Goal: Task Accomplishment & Management: Complete application form

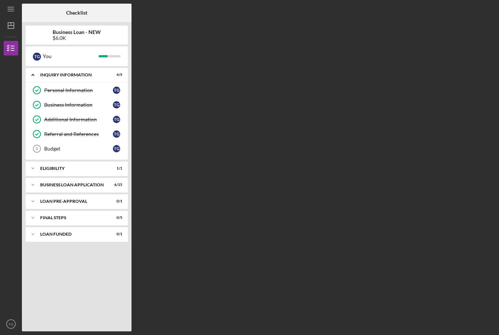
click at [39, 188] on icon "Icon/Expander" at bounding box center [33, 185] width 15 height 15
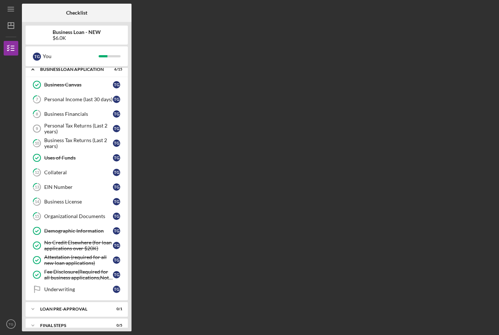
scroll to position [116, 0]
click at [75, 116] on div "Business Financials" at bounding box center [78, 114] width 69 height 6
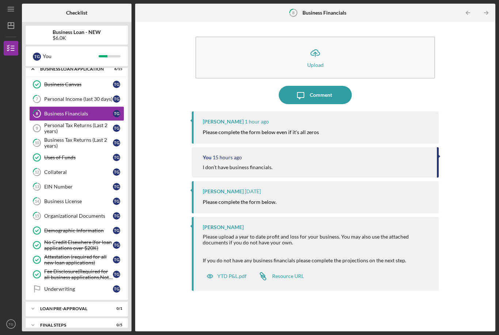
click at [231, 181] on div "[PERSON_NAME] [DATE] Please complete the form below." at bounding box center [315, 197] width 247 height 32
click at [257, 199] on mark "Please complete the form below." at bounding box center [240, 202] width 74 height 6
click at [309, 86] on icon "Icon/Message" at bounding box center [301, 95] width 18 height 18
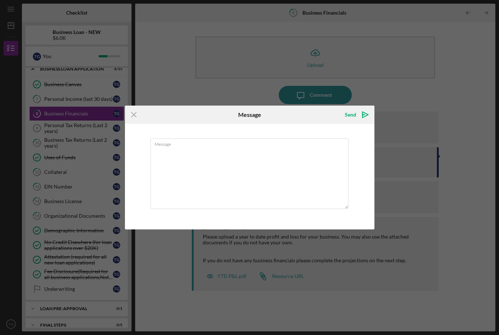
click at [204, 163] on textarea "Message" at bounding box center [250, 174] width 198 height 71
click at [204, 180] on textarea "Message" at bounding box center [250, 174] width 198 height 71
click at [137, 116] on icon "Icon/Menu Close" at bounding box center [134, 115] width 18 height 18
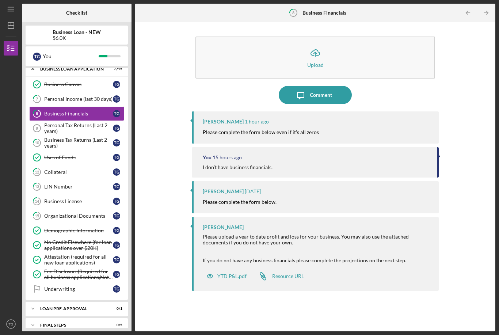
click at [333, 86] on button "Icon/Message Comment" at bounding box center [315, 95] width 73 height 18
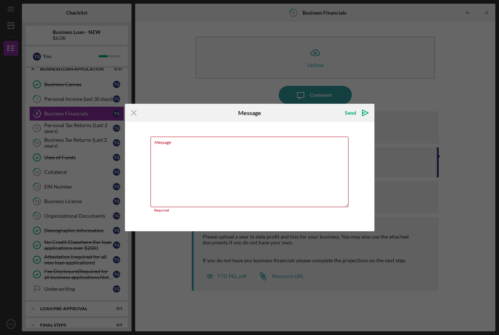
click at [182, 163] on textarea "Message" at bounding box center [250, 172] width 198 height 71
type textarea "Upload Comment [PERSON_NAME] 1 hour ago Please complete the form below even if …"
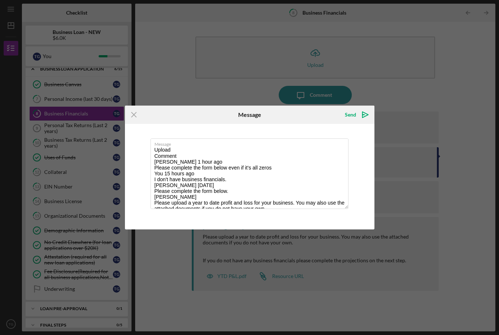
scroll to position [29, 0]
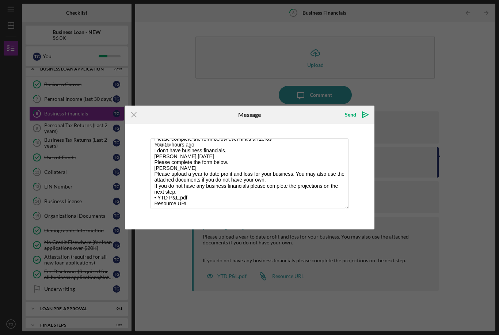
click at [131, 111] on icon "Icon/Menu Close" at bounding box center [134, 115] width 18 height 18
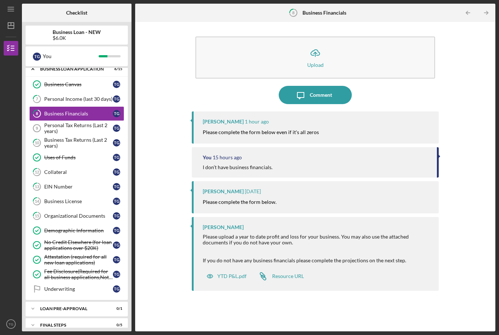
click at [320, 86] on div "Comment" at bounding box center [321, 95] width 22 height 18
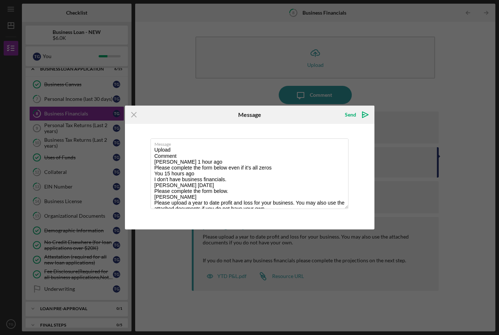
click at [307, 208] on textarea "Upload Comment [PERSON_NAME] 1 hour ago Please complete the form below even if …" at bounding box center [250, 174] width 198 height 71
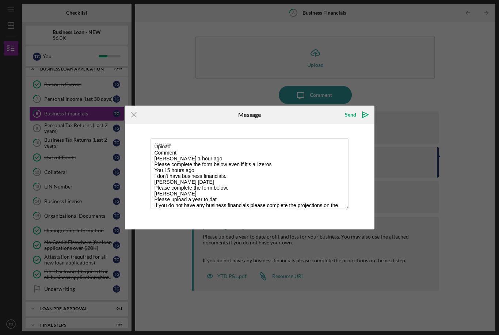
click at [160, 169] on textarea "Upload Comment [PERSON_NAME] 1 hour ago Please complete the form below even if …" at bounding box center [250, 174] width 198 height 71
click at [173, 169] on textarea "Upload Comment [PERSON_NAME] 1 hour ago Please complete the form below even if …" at bounding box center [250, 174] width 198 height 71
click at [177, 181] on textarea "Upload Comment [PERSON_NAME] 1 hour ago Please complete the form below even if …" at bounding box center [250, 174] width 198 height 71
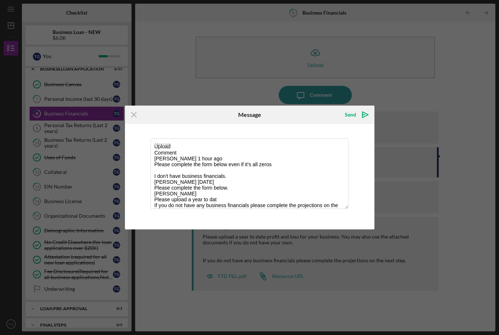
click at [182, 199] on textarea "Upload Comment [PERSON_NAME] 1 hour ago Please complete the form below even if …" at bounding box center [250, 174] width 198 height 71
click at [179, 200] on textarea "Upload Comment [PERSON_NAME] 1 hour ago Please complete the form below even if …" at bounding box center [250, 174] width 198 height 71
click at [179, 199] on textarea "Upload Comment [PERSON_NAME] 1 hour ago Please complete the form below even if …" at bounding box center [250, 174] width 198 height 71
type textarea "Upload Comment [PERSON_NAME] 1 hour ago Please complete the form below even if …"
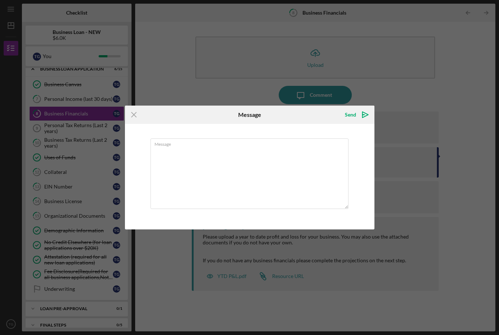
scroll to position [0, 0]
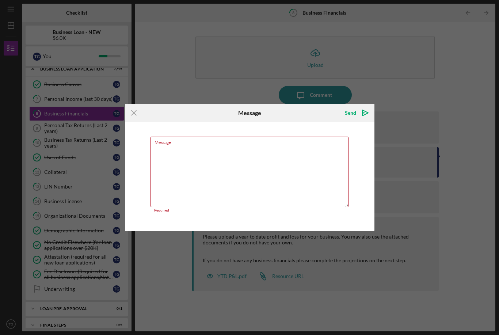
click at [171, 183] on textarea "Message" at bounding box center [250, 172] width 198 height 71
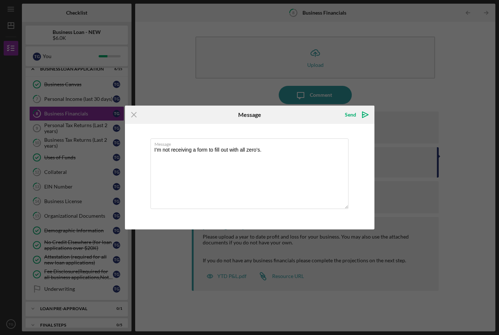
type textarea "I’m not receiving a form to fill out with all zero’s."
click at [369, 117] on icon "Icon/icon-invite-send" at bounding box center [365, 115] width 18 height 18
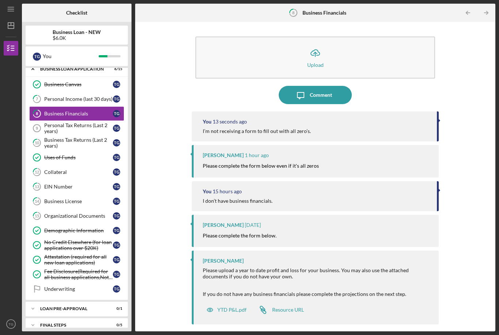
click at [329, 86] on div "Comment" at bounding box center [321, 95] width 22 height 18
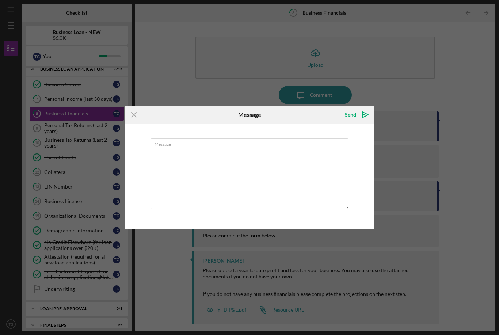
click at [161, 66] on div "Icon/Menu Close Message Send Icon/icon-invite-send Message Cancel Send Icon/ico…" at bounding box center [249, 167] width 499 height 335
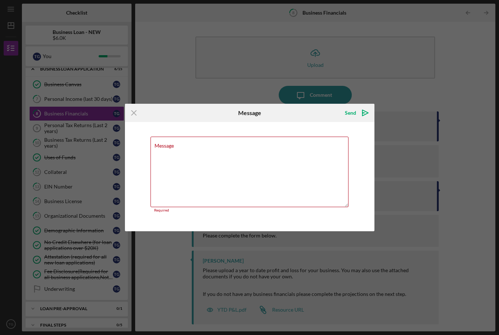
click at [138, 114] on icon "Icon/Menu Close" at bounding box center [134, 113] width 18 height 18
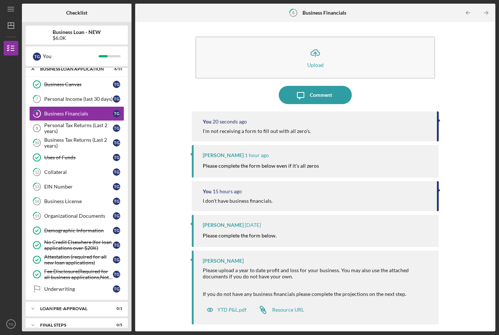
click at [48, 122] on div "Personal Tax Returns (Last 2 years)" at bounding box center [78, 128] width 69 height 12
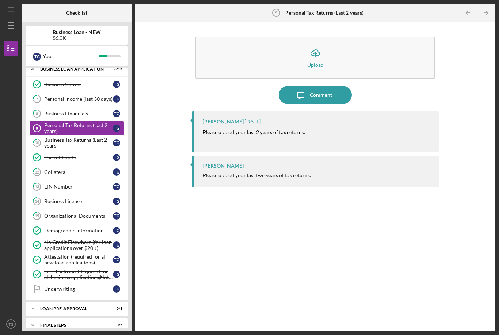
scroll to position [114, 0]
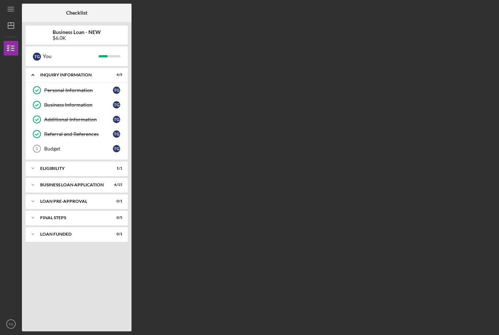
click at [61, 184] on div "BUSINESS LOAN APPLICATION" at bounding box center [72, 185] width 64 height 4
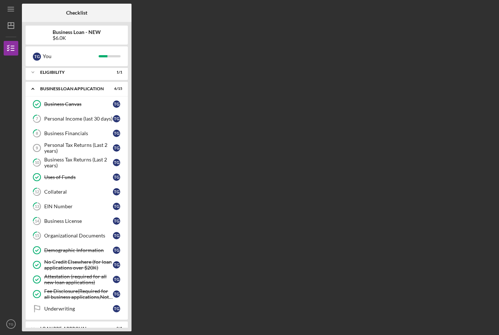
scroll to position [98, 0]
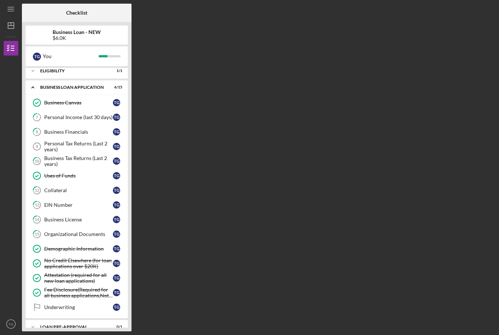
click at [63, 146] on div "Personal Tax Returns (Last 2 years)" at bounding box center [78, 147] width 69 height 12
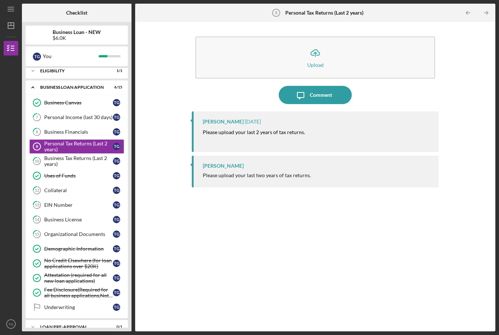
scroll to position [23, 0]
click at [335, 37] on button "Icon/Upload Upload" at bounding box center [316, 58] width 240 height 42
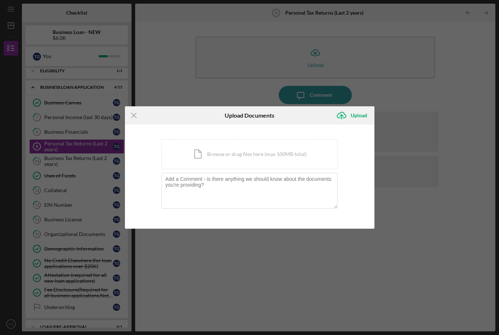
click at [276, 156] on div "Icon/Document Browse or drag files here (max 100MB total) Tap to choose files o…" at bounding box center [250, 154] width 177 height 30
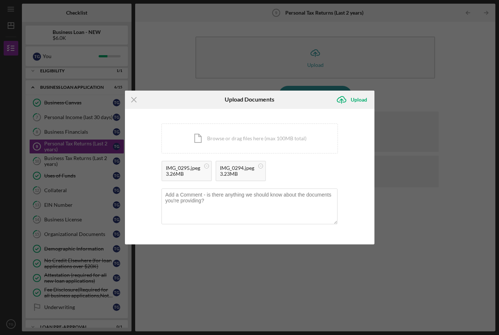
click at [361, 99] on div "Upload" at bounding box center [359, 99] width 16 height 15
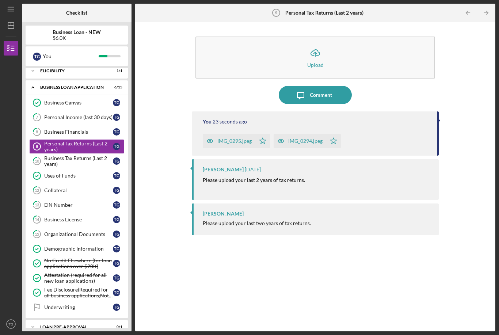
click at [49, 155] on div "Business Tax Returns (Last 2 years)" at bounding box center [78, 161] width 69 height 12
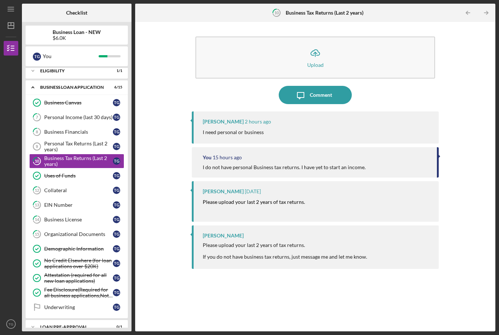
click at [323, 86] on div "Comment" at bounding box center [321, 95] width 22 height 18
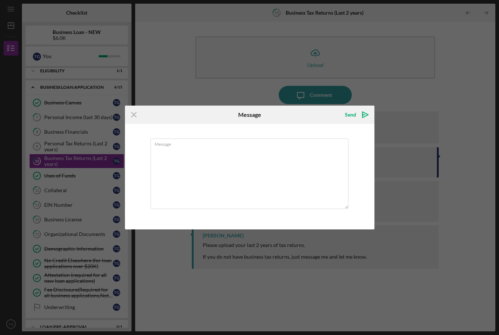
click at [399, 63] on div "Icon/Menu Close Message Send Icon/icon-invite-send Message Cancel Send Icon/ico…" at bounding box center [249, 167] width 499 height 335
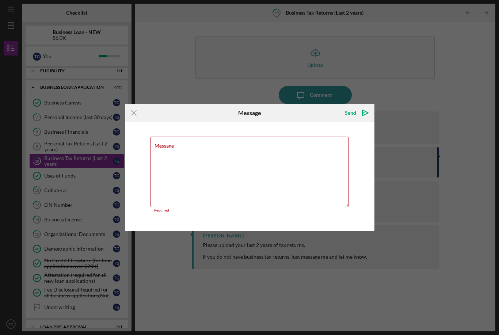
click at [134, 121] on icon "Icon/Menu Close" at bounding box center [134, 113] width 18 height 18
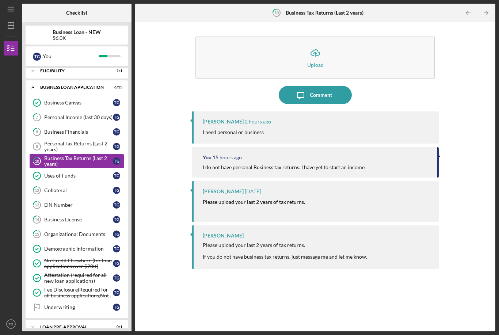
click at [347, 37] on button "Icon/Upload Upload" at bounding box center [316, 58] width 240 height 42
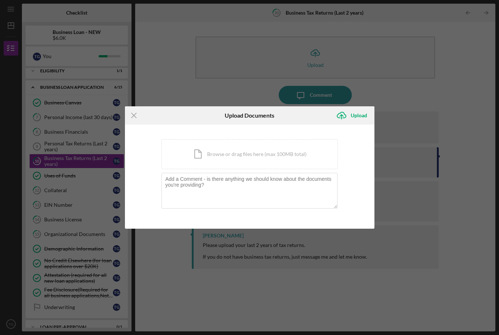
click at [287, 158] on div "Icon/Document Browse or drag files here (max 100MB total) Tap to choose files o…" at bounding box center [250, 154] width 177 height 30
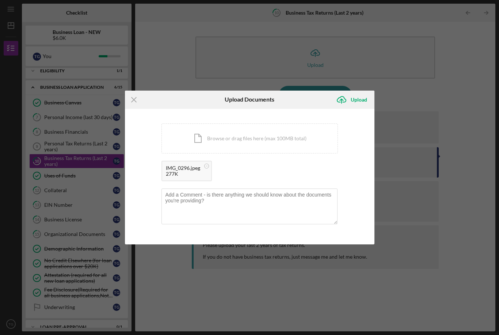
click at [358, 101] on div "Upload" at bounding box center [359, 99] width 16 height 15
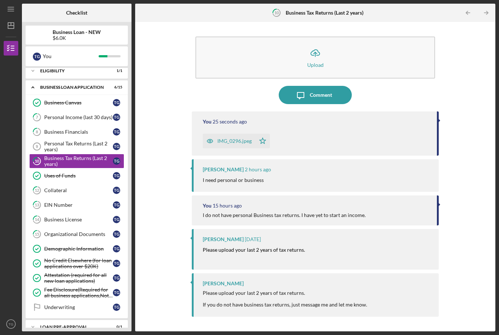
click at [52, 141] on div "Personal Tax Returns (Last 2 years)" at bounding box center [78, 147] width 69 height 12
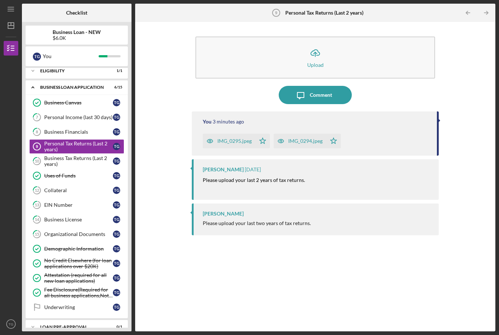
click at [49, 125] on link "8 Business Financials T G" at bounding box center [76, 132] width 95 height 15
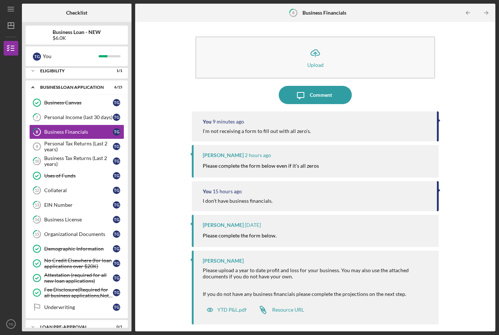
click at [40, 152] on icon "10" at bounding box center [37, 161] width 18 height 18
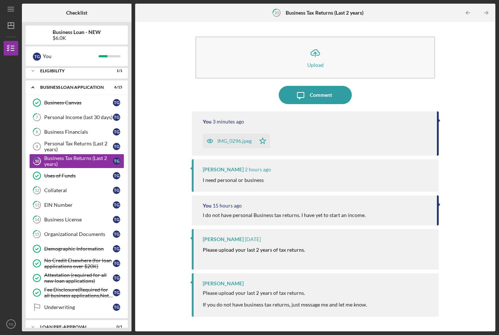
click at [42, 137] on icon "Personal Tax Returns (Last 2 years) 9" at bounding box center [37, 146] width 18 height 18
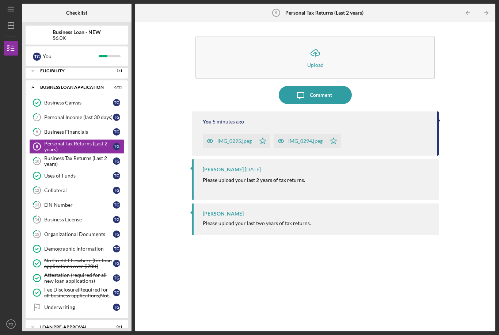
click at [50, 129] on div "Business Financials" at bounding box center [78, 132] width 69 height 6
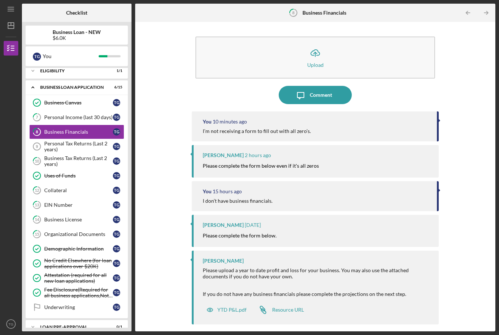
click at [223, 307] on div "YTD P&L.pdf" at bounding box center [232, 310] width 29 height 6
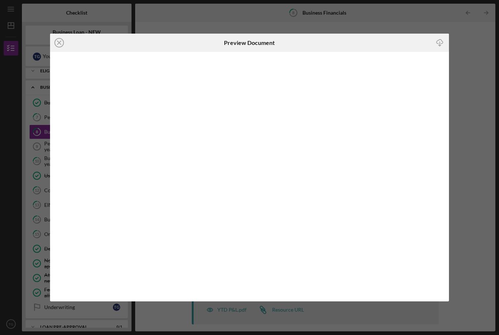
click at [436, 41] on icon "Icon/Download" at bounding box center [440, 42] width 16 height 16
click at [439, 48] on icon "Icon/Download" at bounding box center [440, 42] width 16 height 16
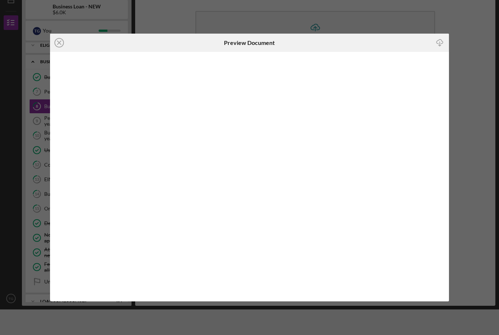
click at [472, 170] on div "Icon/Close Preview Document Icon/Download" at bounding box center [249, 167] width 499 height 335
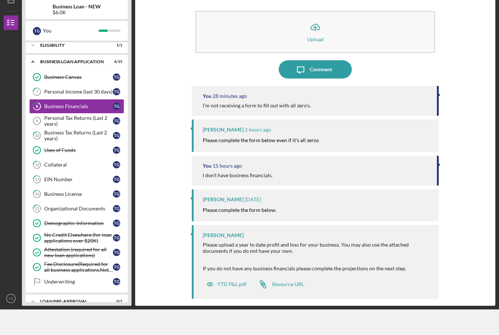
click at [233, 282] on div "YTD P&L.pdf" at bounding box center [232, 285] width 29 height 6
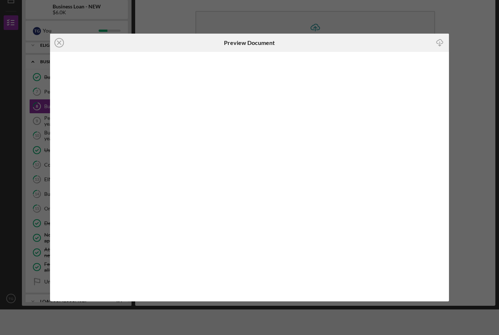
scroll to position [23, 0]
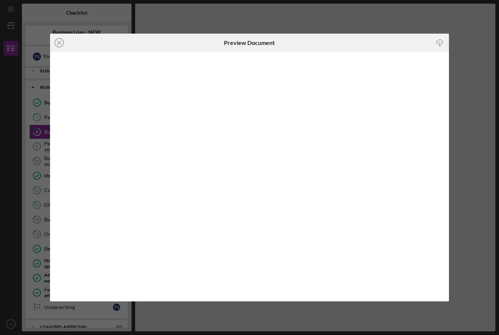
click at [61, 44] on line at bounding box center [59, 43] width 4 height 4
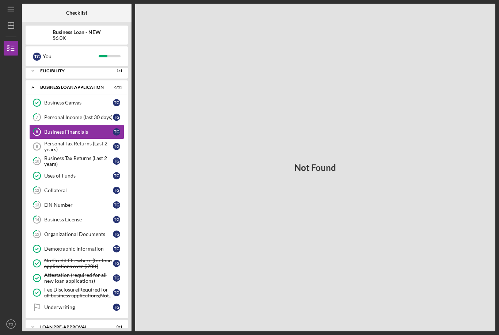
click at [48, 129] on div "Business Financials" at bounding box center [78, 132] width 69 height 6
click at [51, 141] on div "Personal Tax Returns (Last 2 years)" at bounding box center [78, 147] width 69 height 12
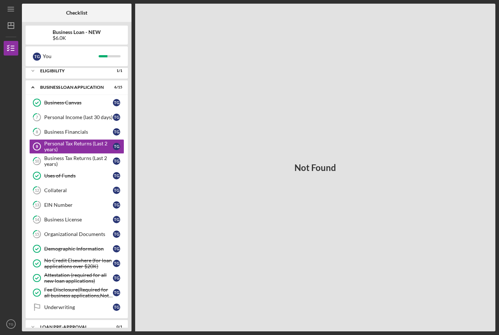
click at [48, 129] on div "Business Financials" at bounding box center [78, 132] width 69 height 6
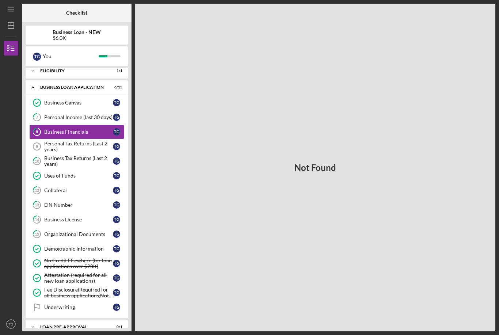
click at [53, 114] on div "Personal Income (last 30 days)" at bounding box center [78, 117] width 69 height 6
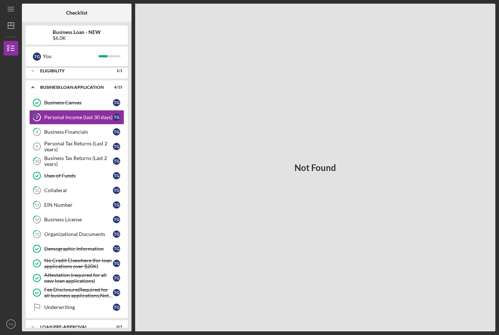
click at [50, 129] on div "Business Financials" at bounding box center [78, 132] width 69 height 6
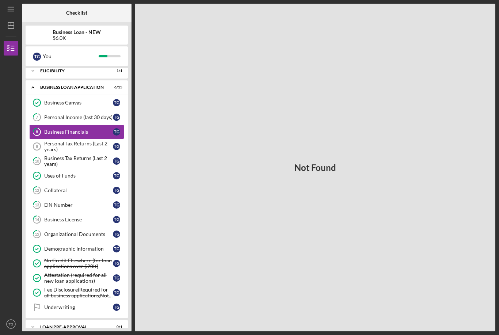
click at [48, 141] on div "Personal Tax Returns (Last 2 years)" at bounding box center [78, 147] width 69 height 12
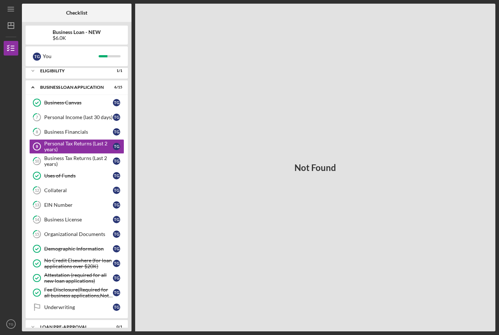
click at [49, 155] on div "Business Tax Returns (Last 2 years)" at bounding box center [78, 161] width 69 height 12
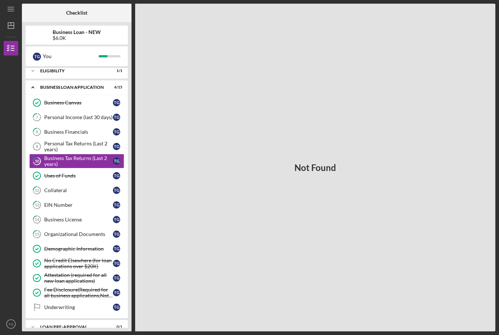
click at [51, 141] on div "Personal Tax Returns (Last 2 years)" at bounding box center [78, 147] width 69 height 12
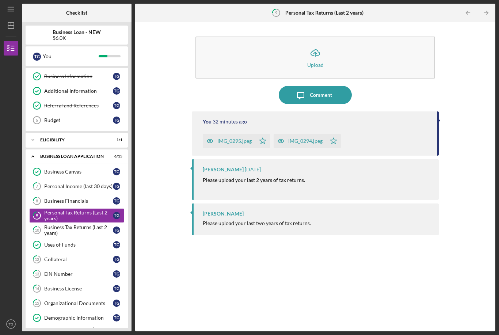
scroll to position [26, 0]
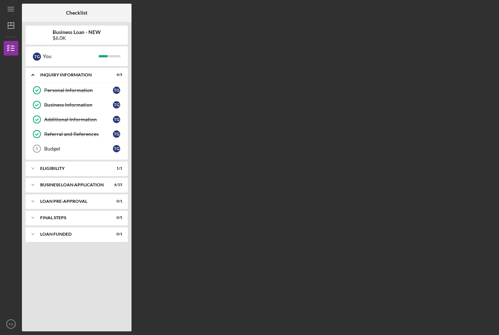
click at [104, 183] on div "BUSINESS LOAN APPLICATION" at bounding box center [72, 185] width 64 height 4
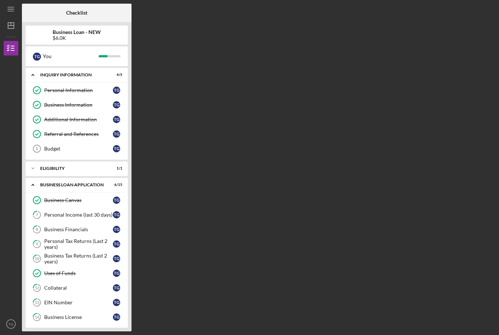
click at [100, 231] on div "Business Financials" at bounding box center [78, 230] width 69 height 6
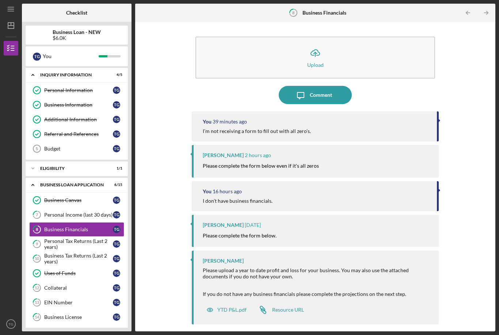
click at [336, 37] on button "Icon/Upload Upload" at bounding box center [316, 58] width 240 height 42
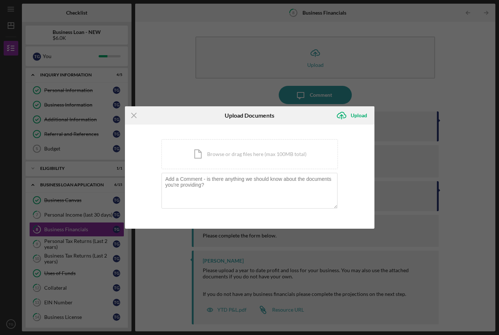
click at [275, 155] on div "Icon/Document Browse or drag files here (max 100MB total) Tap to choose files o…" at bounding box center [250, 154] width 177 height 30
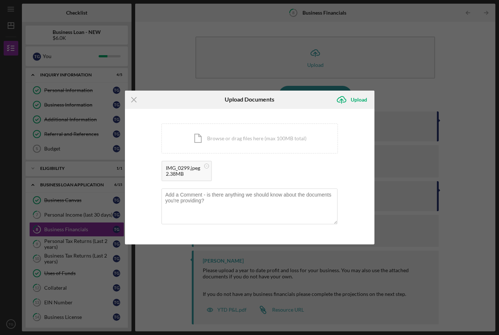
click at [354, 102] on div "Upload" at bounding box center [359, 99] width 16 height 15
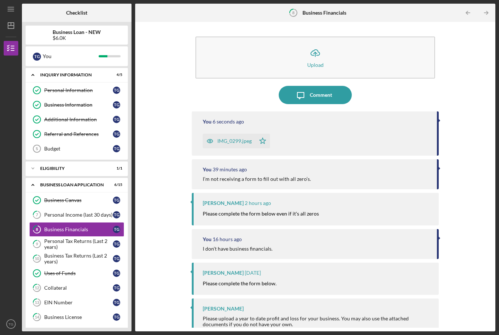
click at [99, 238] on div "Personal Tax Returns (Last 2 years)" at bounding box center [78, 244] width 69 height 12
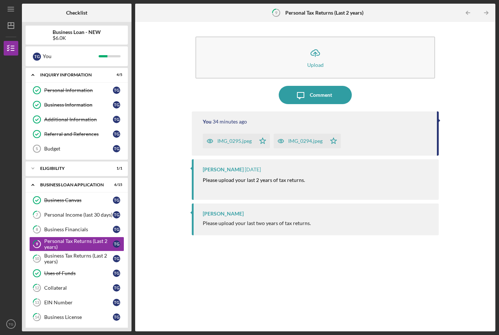
click at [96, 253] on div "Business Tax Returns (Last 2 years)" at bounding box center [78, 259] width 69 height 12
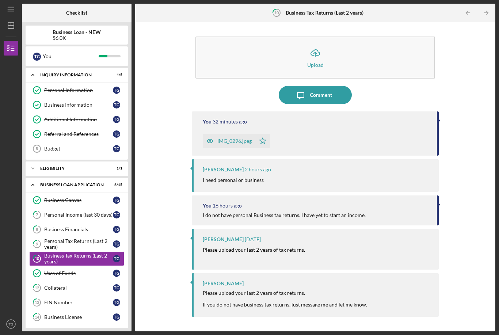
click at [95, 238] on div "Personal Tax Returns (Last 2 years)" at bounding box center [78, 244] width 69 height 12
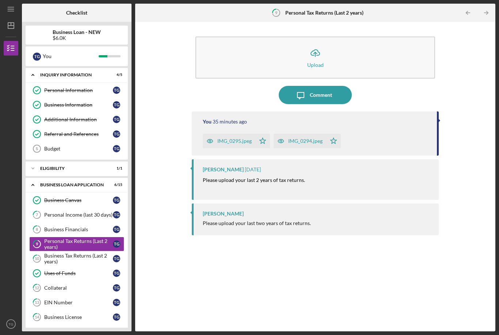
click at [226, 138] on div "IMG_0295.jpeg" at bounding box center [235, 141] width 34 height 6
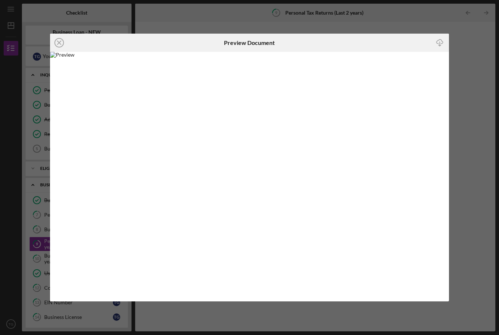
click at [53, 42] on icon "Icon/Close" at bounding box center [59, 43] width 18 height 18
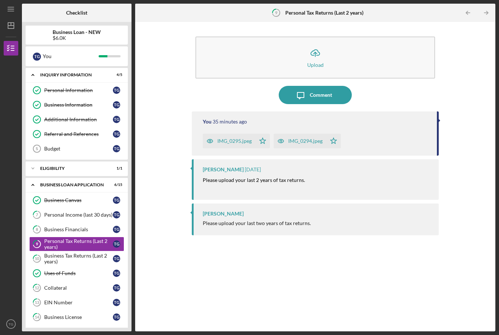
click at [93, 253] on div "Business Tax Returns (Last 2 years)" at bounding box center [78, 259] width 69 height 12
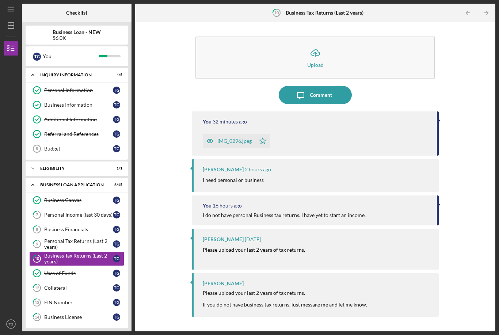
click at [232, 138] on div "IMG_0296.jpeg" at bounding box center [235, 141] width 34 height 6
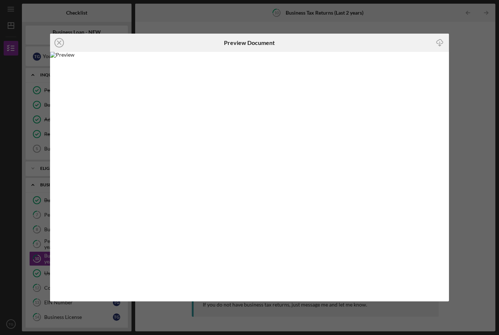
click at [58, 44] on line at bounding box center [59, 43] width 4 height 4
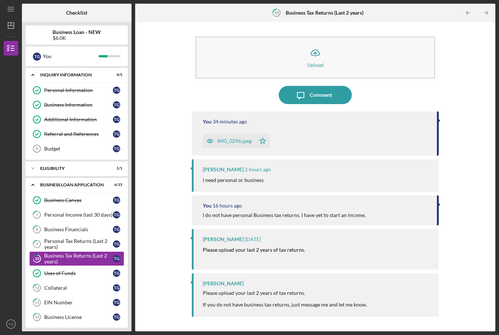
click at [90, 238] on div "Personal Tax Returns (Last 2 years)" at bounding box center [78, 244] width 69 height 12
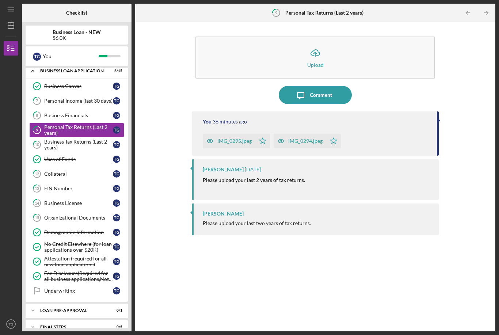
scroll to position [115, 0]
